Goal: Information Seeking & Learning: Learn about a topic

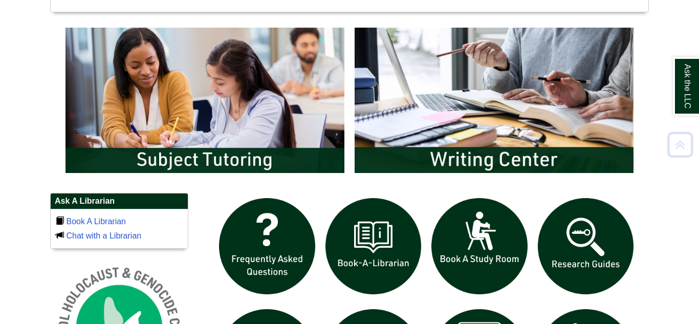
scroll to position [606, 0]
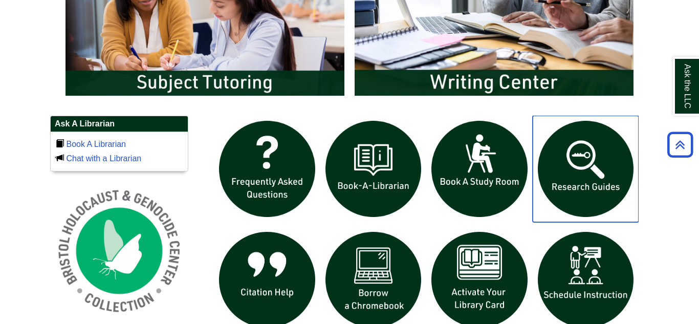
click at [569, 184] on img "slideshow" at bounding box center [586, 169] width 106 height 106
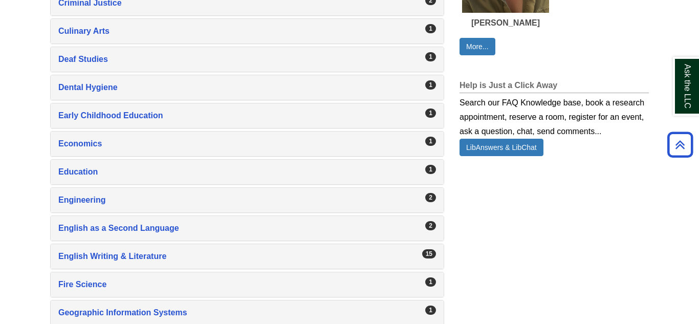
scroll to position [715, 0]
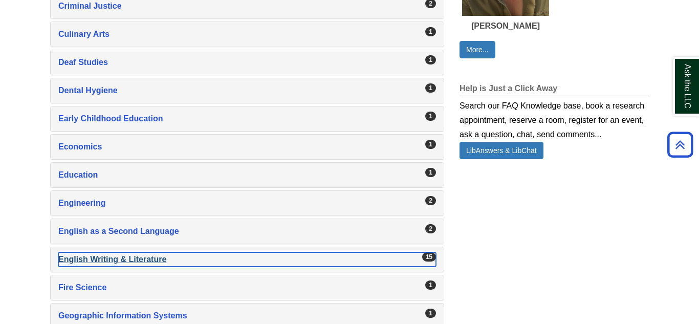
click at [111, 257] on div "English Writing & Literature , 15 guides" at bounding box center [247, 259] width 378 height 14
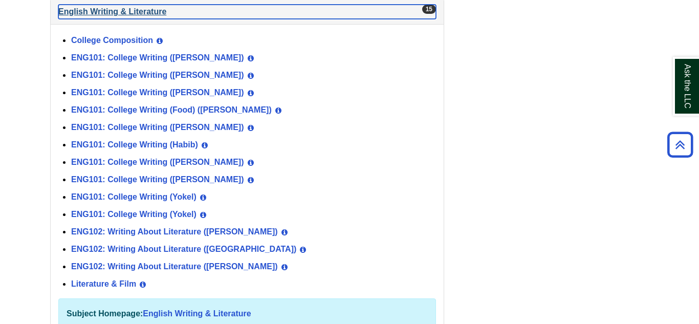
scroll to position [1035, 0]
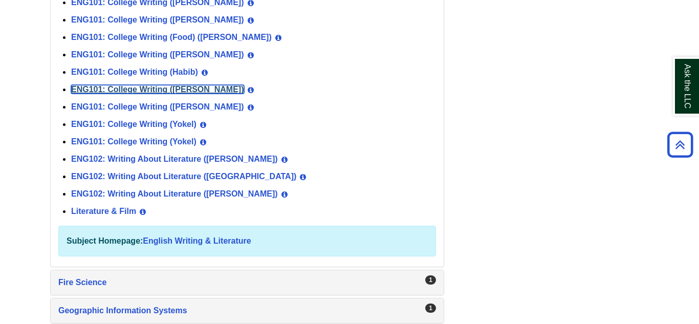
click at [165, 91] on link "ENG101: College Writing (Norris)" at bounding box center [157, 89] width 173 height 9
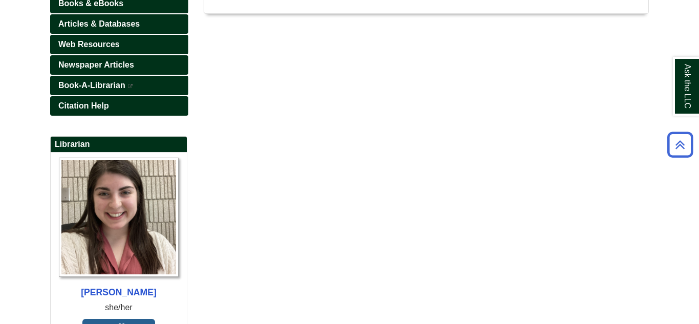
scroll to position [239, 0]
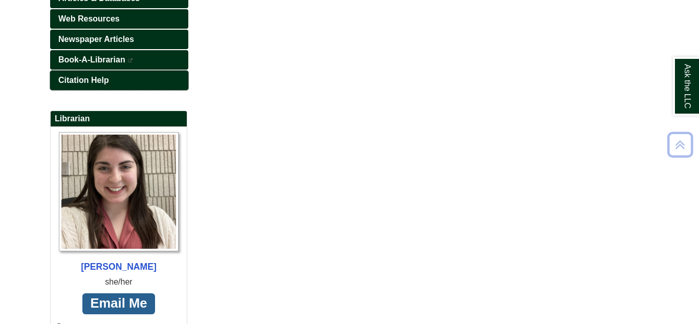
click at [82, 78] on span "Citation Help" at bounding box center [83, 80] width 51 height 9
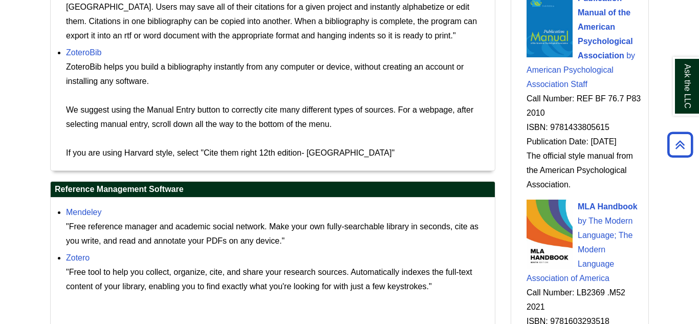
scroll to position [1053, 0]
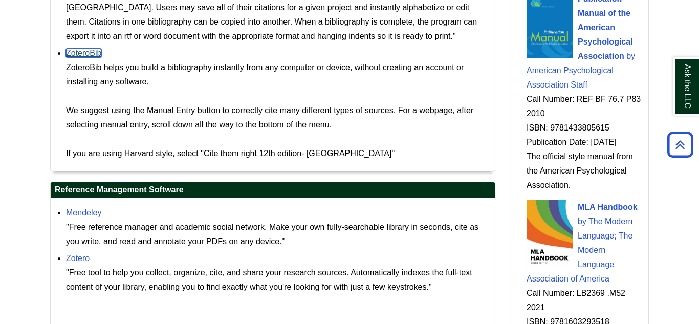
click at [72, 57] on link "ZoteroBib" at bounding box center [83, 53] width 35 height 9
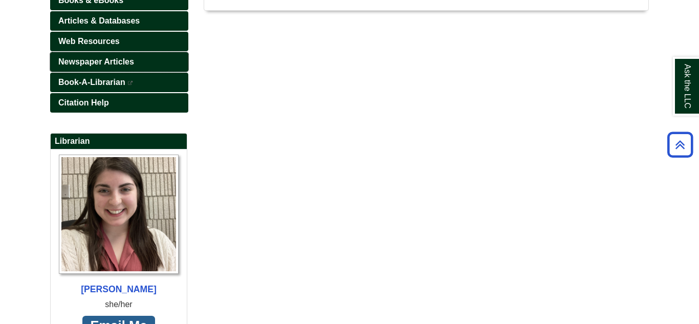
scroll to position [215, 0]
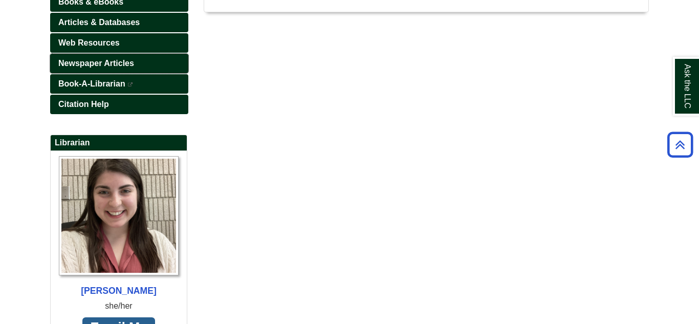
click at [111, 64] on span "Newspaper Articles" at bounding box center [96, 63] width 76 height 9
